Goal: Find specific page/section: Find specific page/section

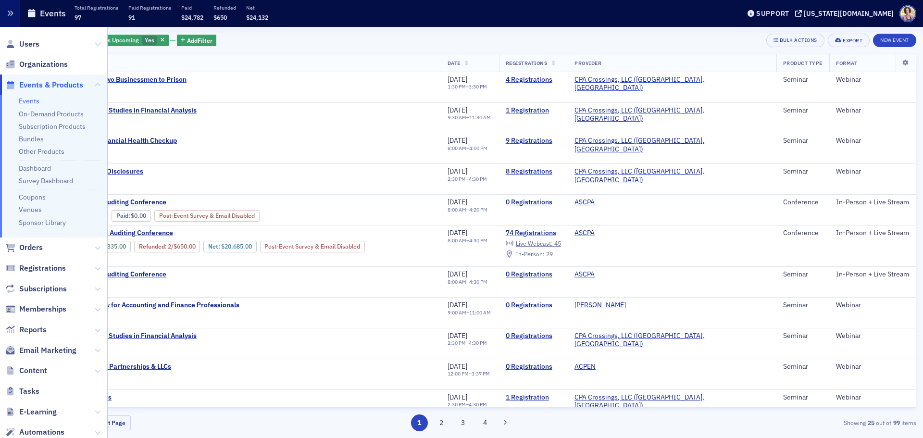
click at [10, 14] on icon "button" at bounding box center [10, 13] width 7 height 7
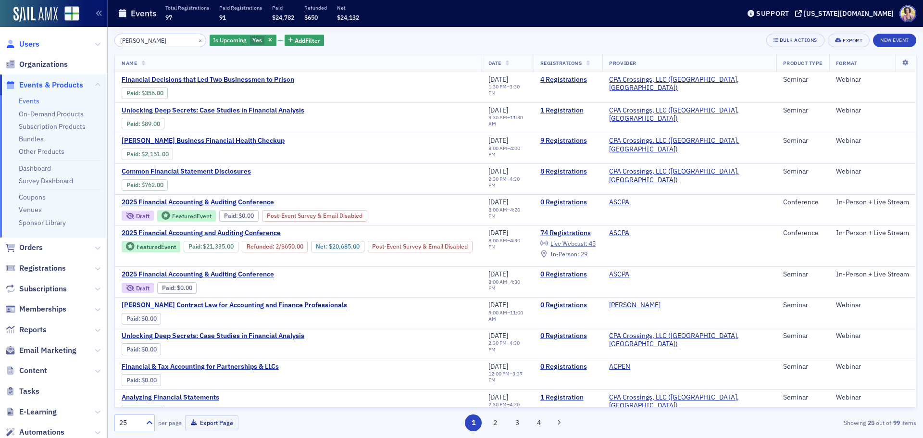
click at [23, 42] on span "Users" at bounding box center [29, 44] width 20 height 11
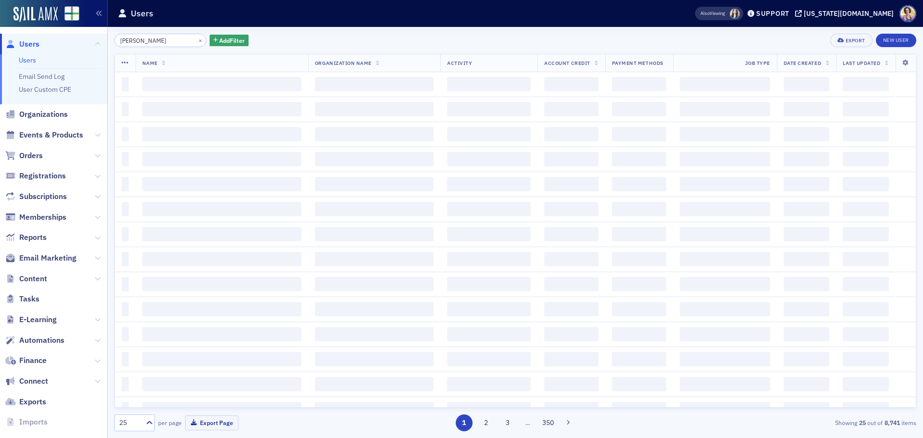
type input "[PERSON_NAME]"
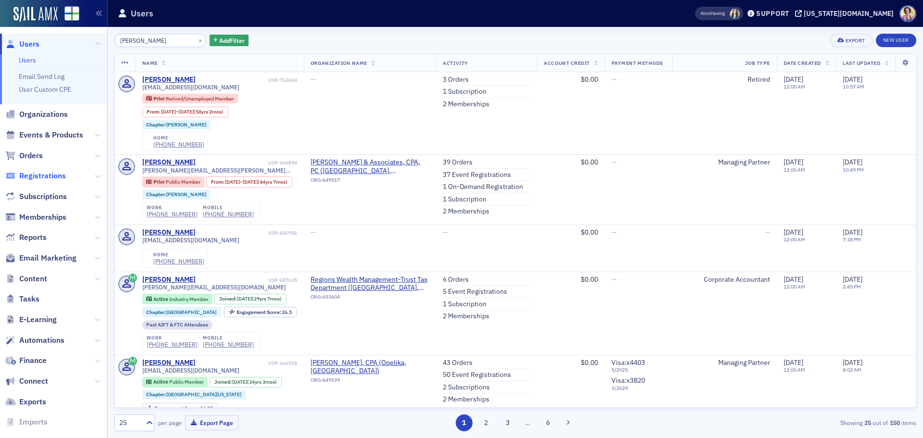
click at [62, 175] on span "Registrations" at bounding box center [42, 176] width 47 height 11
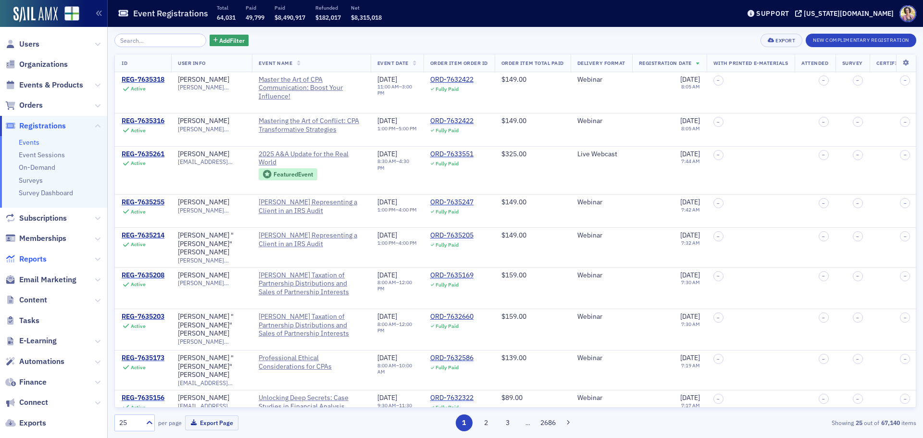
click at [44, 259] on span "Reports" at bounding box center [32, 259] width 27 height 11
